Goal: Task Accomplishment & Management: Use online tool/utility

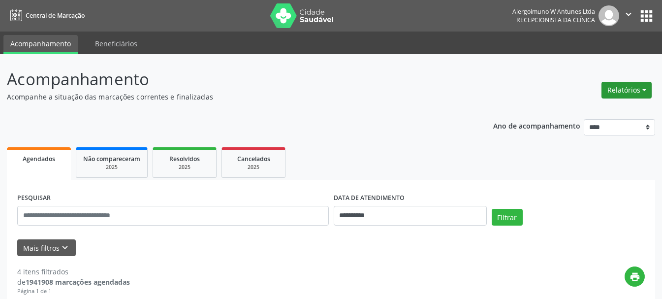
click at [613, 90] on button "Relatórios" at bounding box center [626, 90] width 50 height 17
drag, startPoint x: 606, startPoint y: 103, endPoint x: 605, endPoint y: 109, distance: 5.5
click at [605, 108] on ul "Agendamentos Procedimentos realizados" at bounding box center [599, 117] width 107 height 35
click at [605, 110] on link "Agendamentos" at bounding box center [599, 111] width 106 height 14
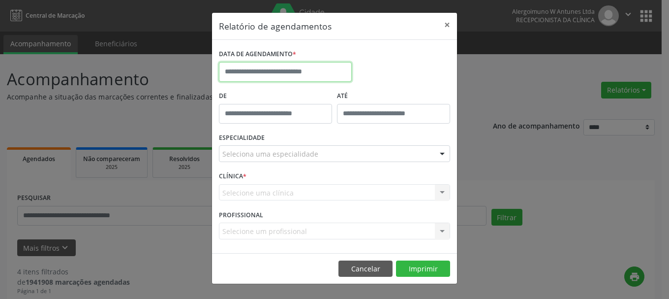
click at [286, 72] on input "text" at bounding box center [285, 72] width 133 height 20
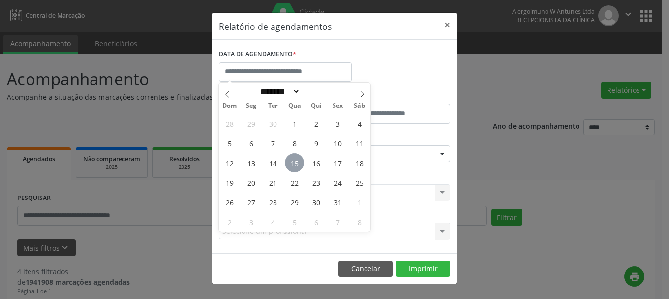
click at [296, 163] on span "15" at bounding box center [294, 162] width 19 height 19
type input "**********"
click at [296, 163] on span "15" at bounding box center [294, 162] width 19 height 19
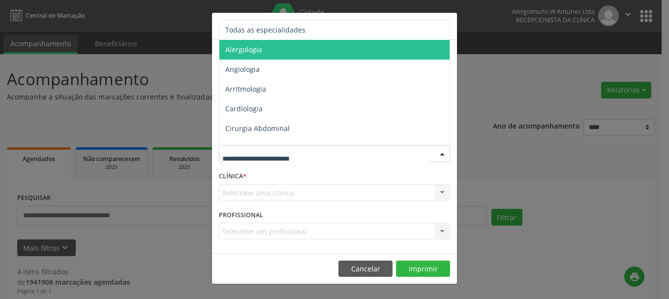
click at [262, 51] on span "Alergologia" at bounding box center [335, 50] width 232 height 20
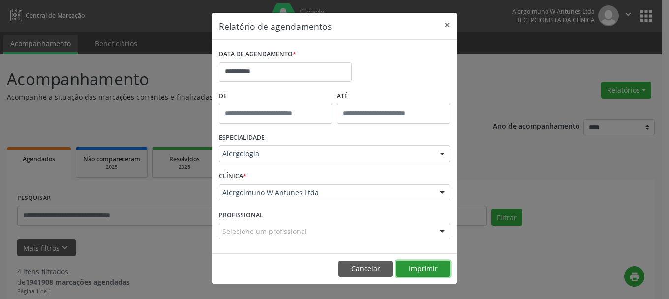
click at [420, 265] on button "Imprimir" at bounding box center [423, 268] width 54 height 17
